Goal: Information Seeking & Learning: Learn about a topic

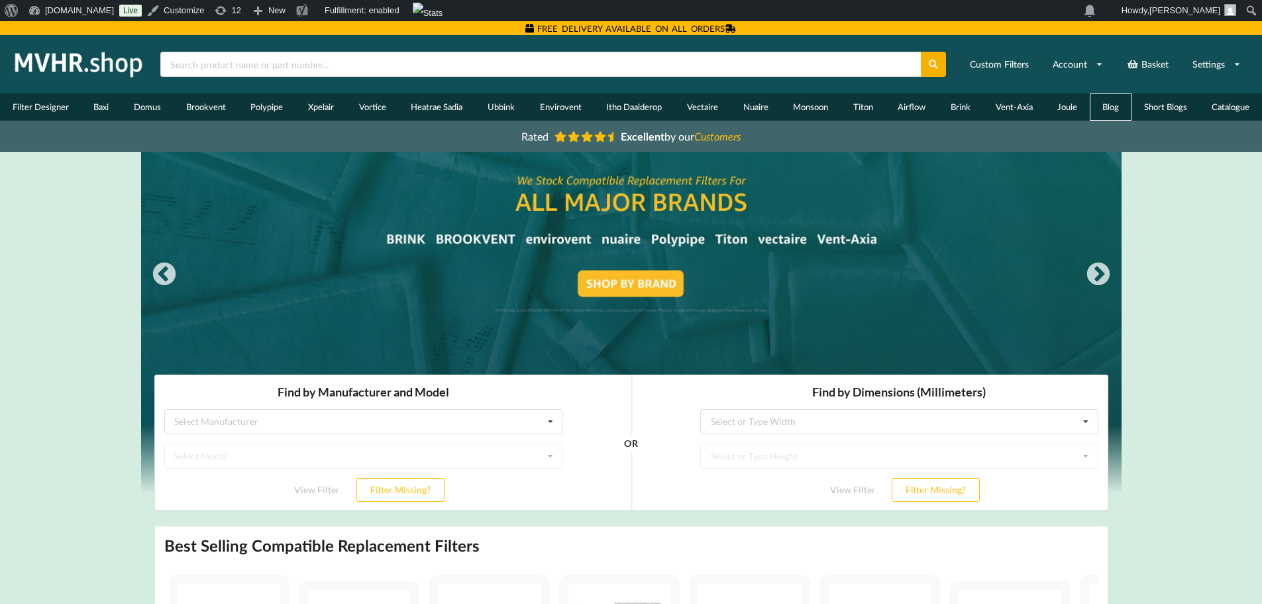
click at [1114, 107] on link "Blog" at bounding box center [1111, 106] width 42 height 27
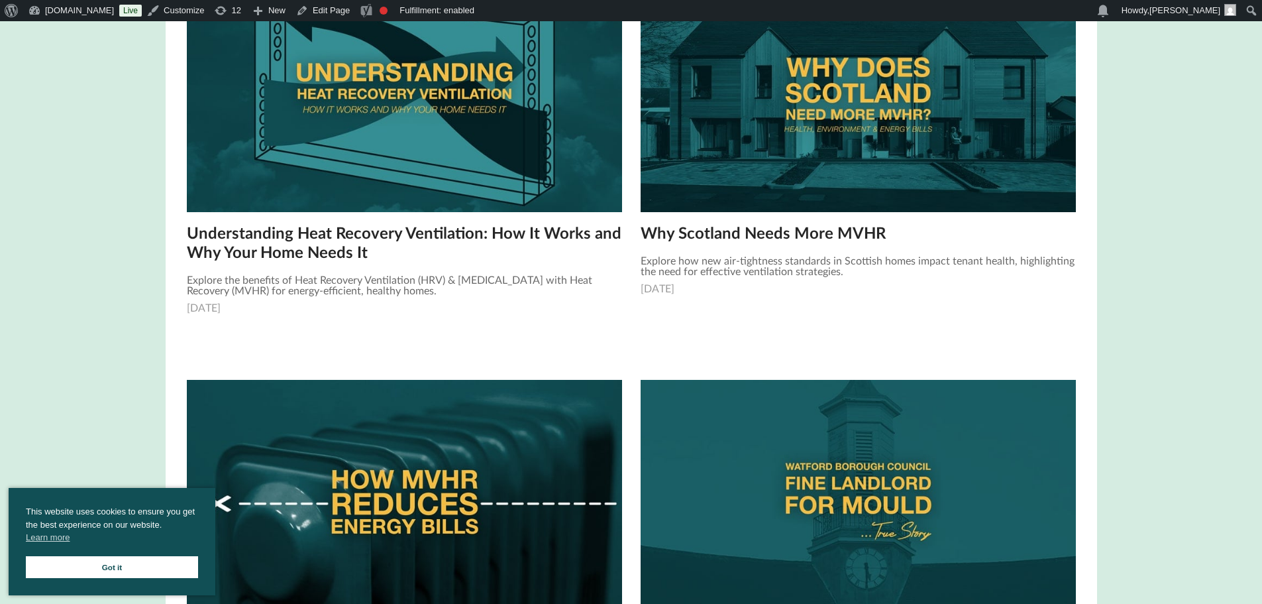
scroll to position [1247, 0]
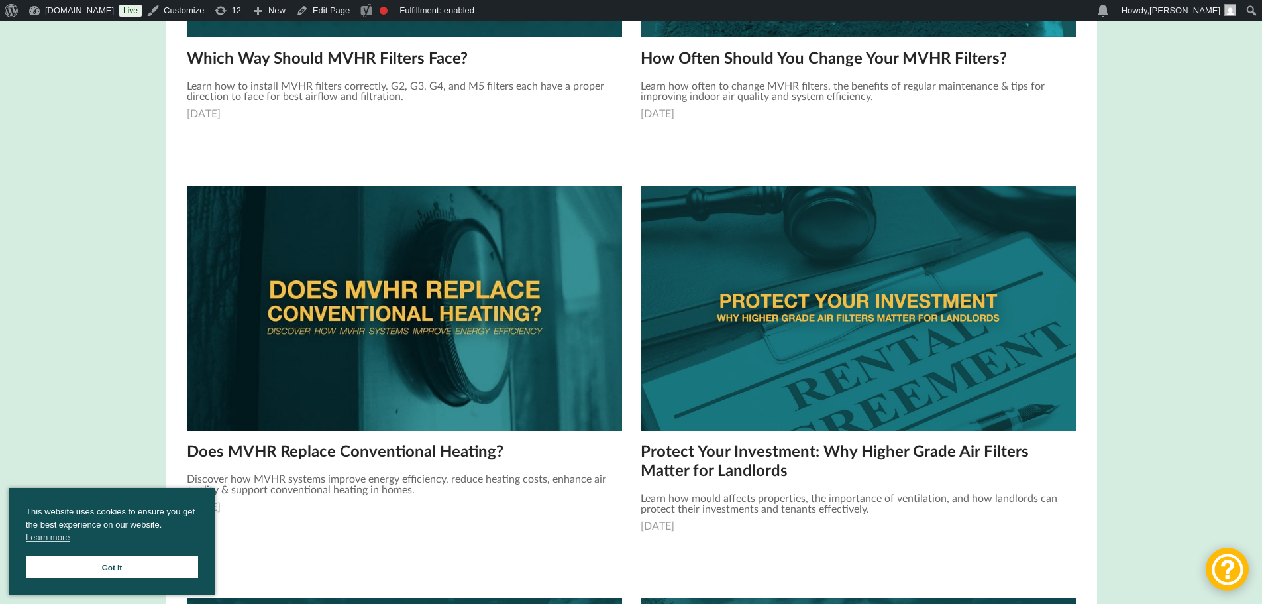
scroll to position [431, 0]
